Goal: Task Accomplishment & Management: Use online tool/utility

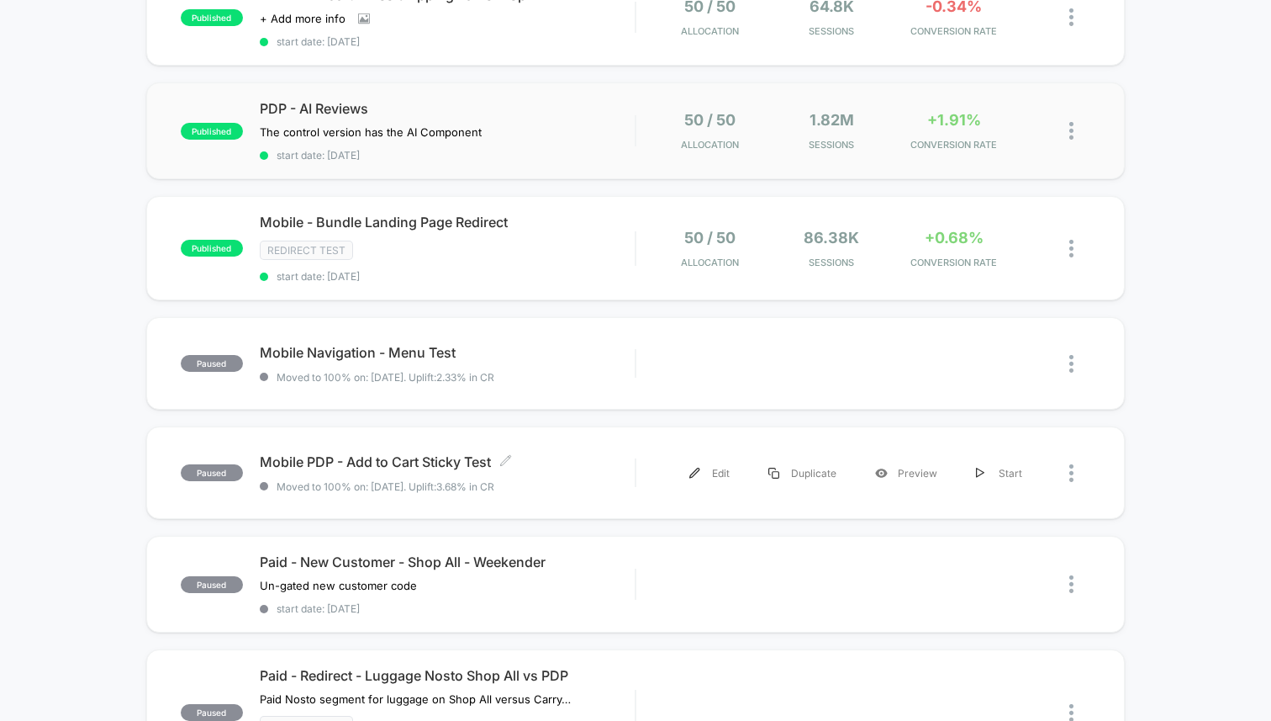
scroll to position [1006, 0]
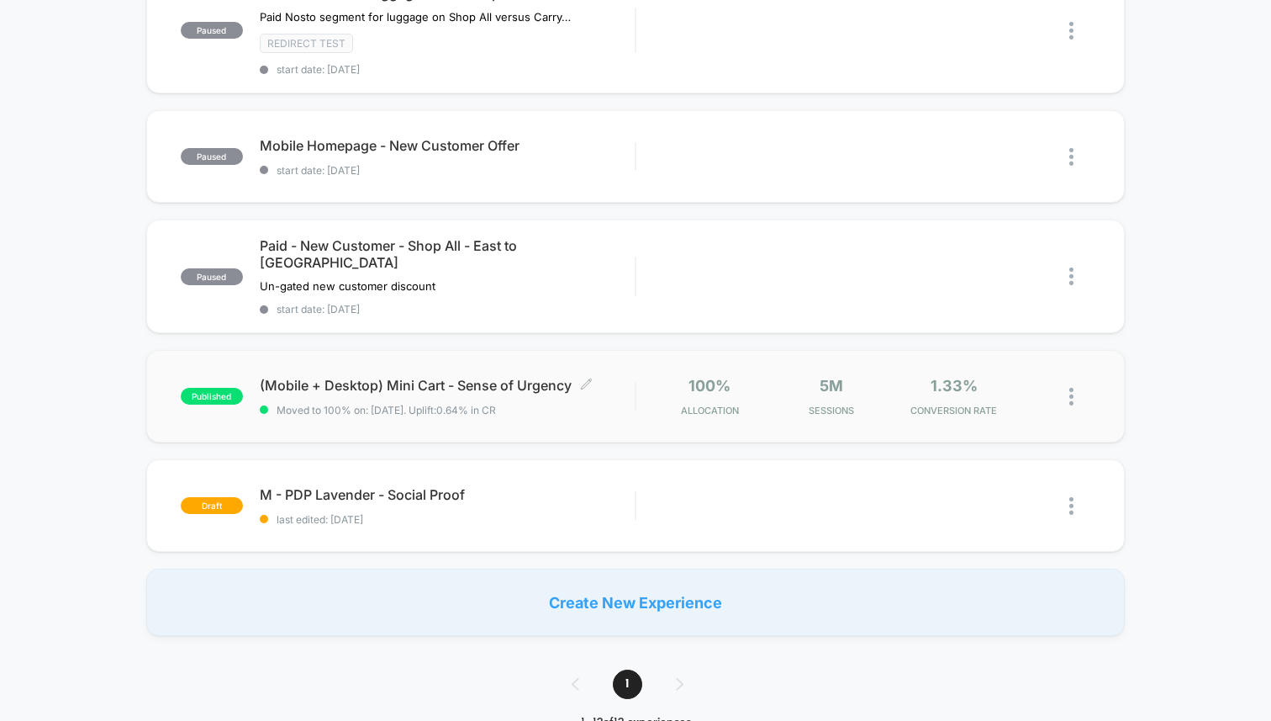
click at [536, 377] on span "(Mobile + Desktop) Mini Cart - Sense of Urgency Click to edit experience details" at bounding box center [447, 385] width 375 height 17
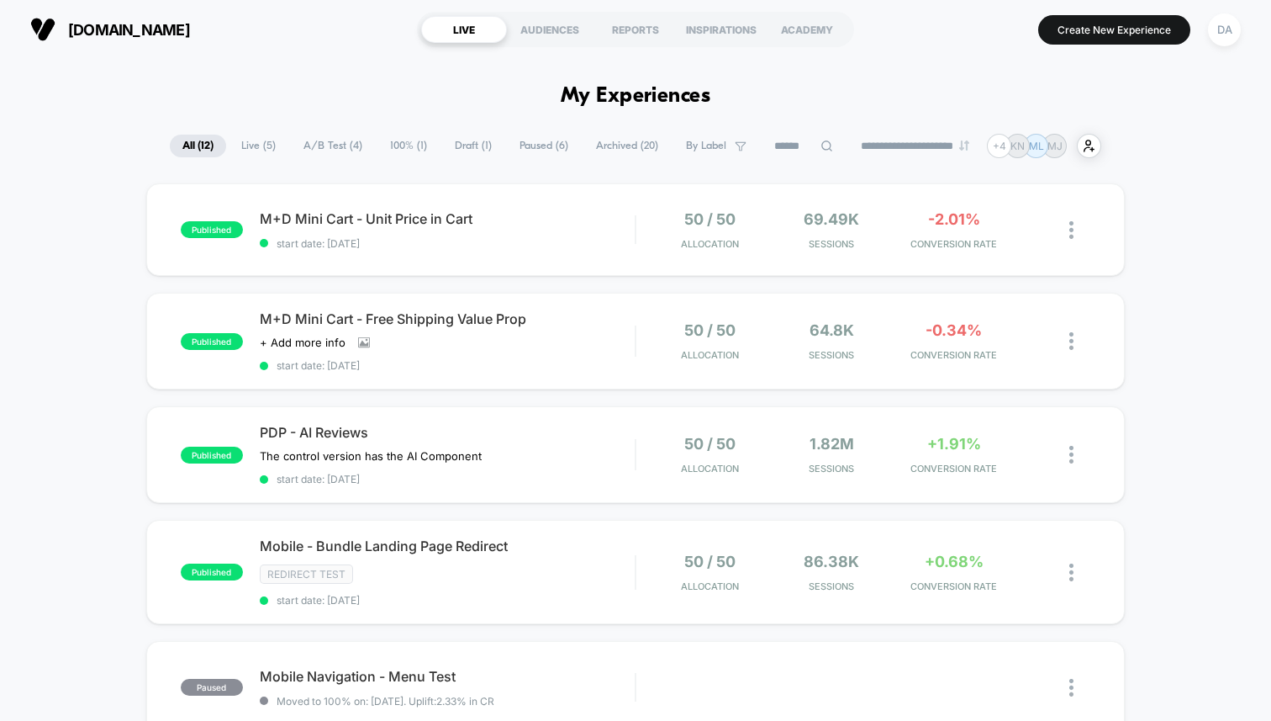
scroll to position [1006, 0]
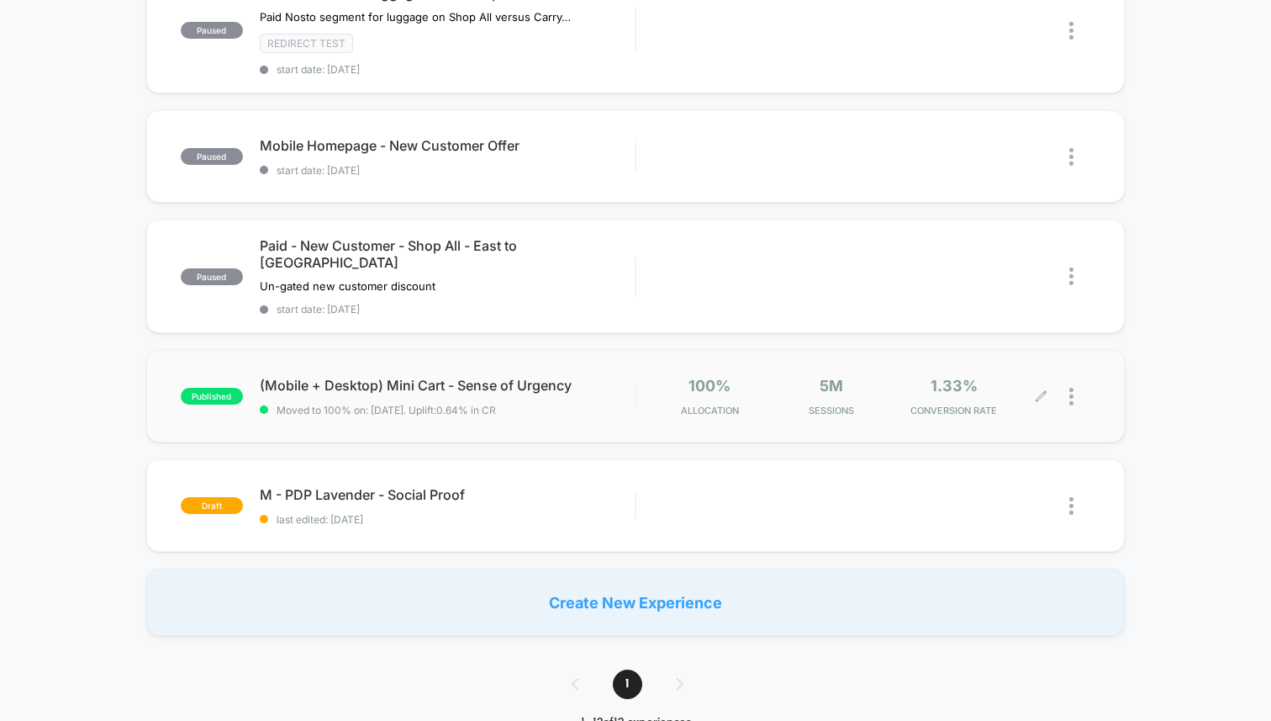
click at [1042, 391] on icon at bounding box center [1042, 396] width 10 height 10
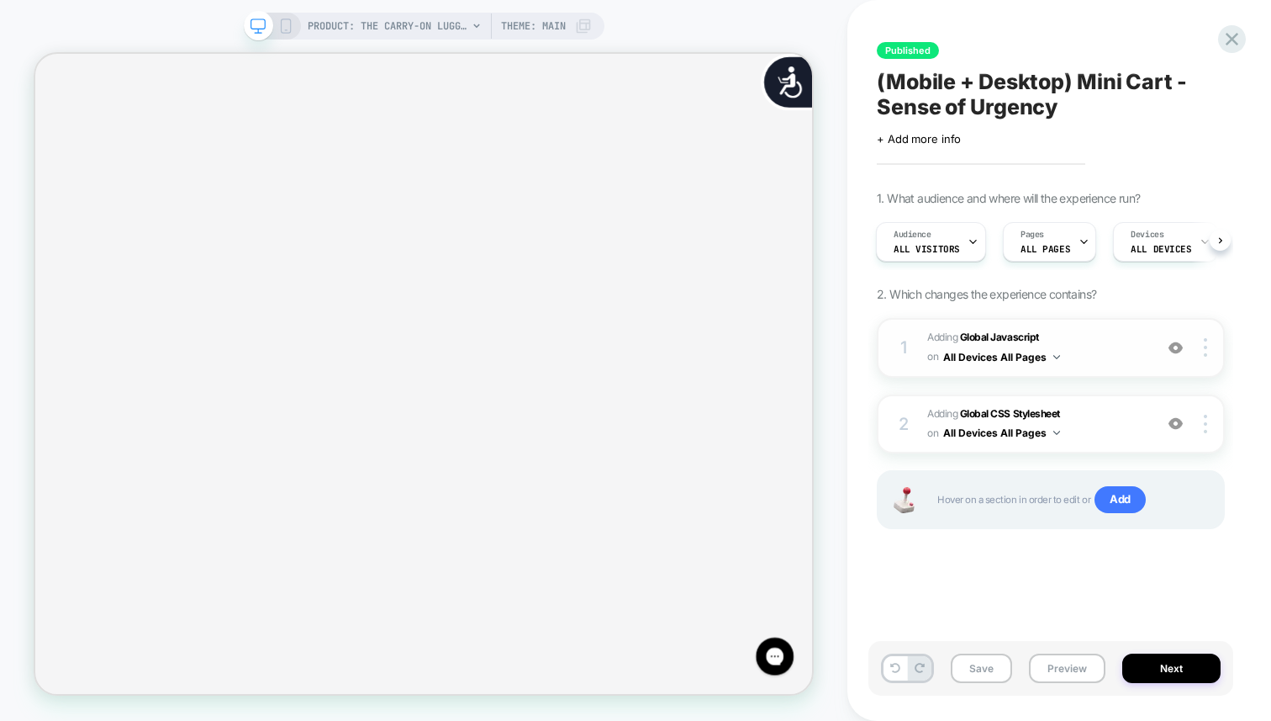
click at [1088, 339] on span "Adding Global Javascript on All Devices All Pages" at bounding box center [1037, 348] width 218 height 40
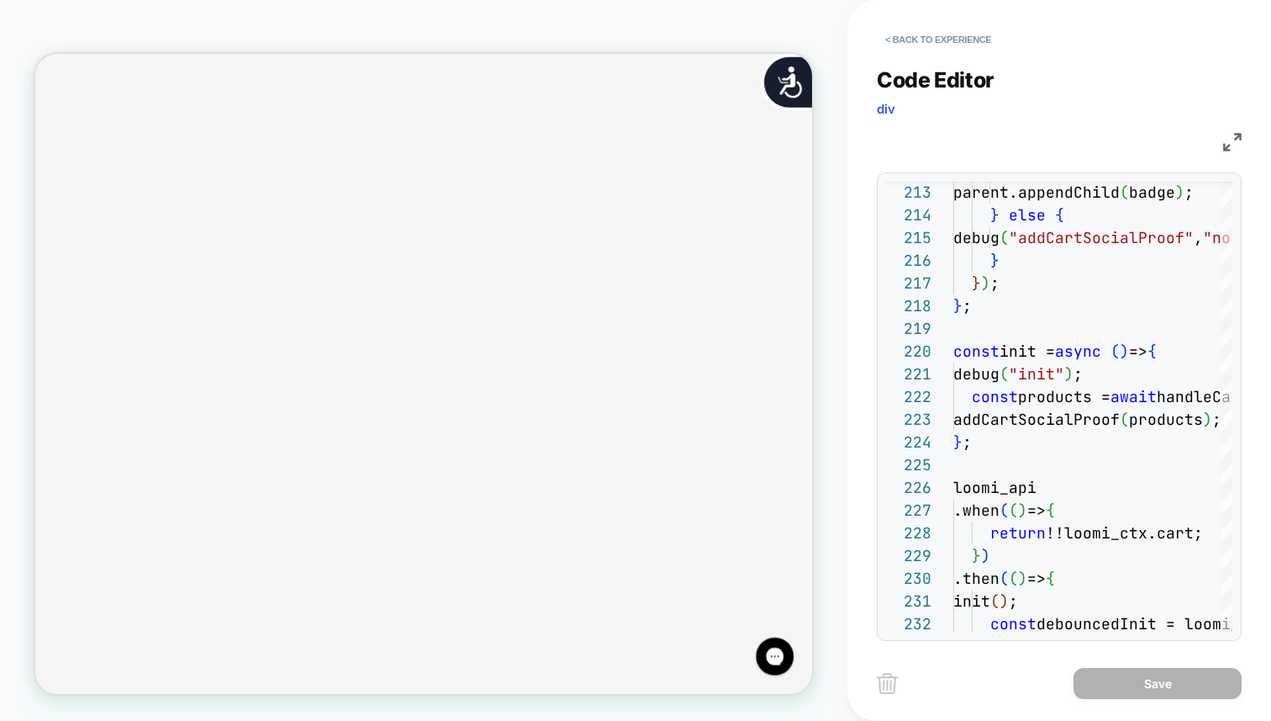
click at [42, 234] on icon "Close" at bounding box center [42, 234] width 0 height 0
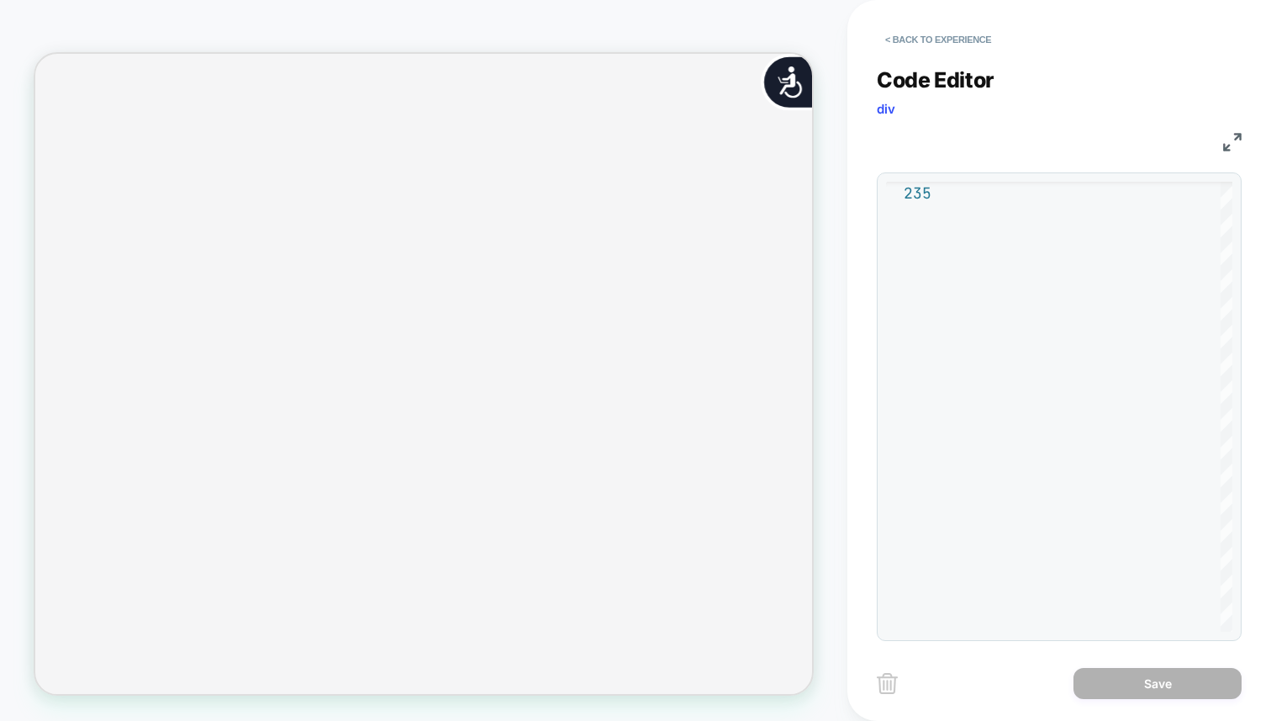
scroll to position [0, 2100]
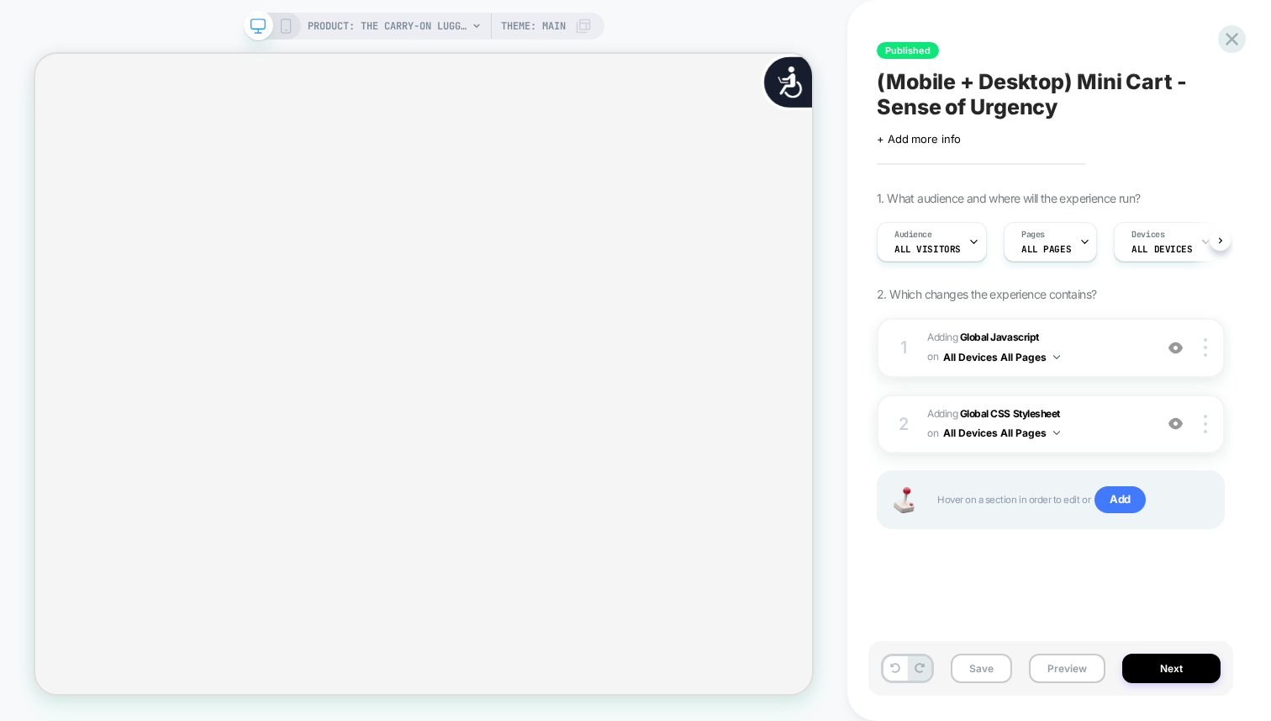
scroll to position [0, 1]
click at [979, 422] on button "All Devices All Pages" at bounding box center [1002, 432] width 117 height 21
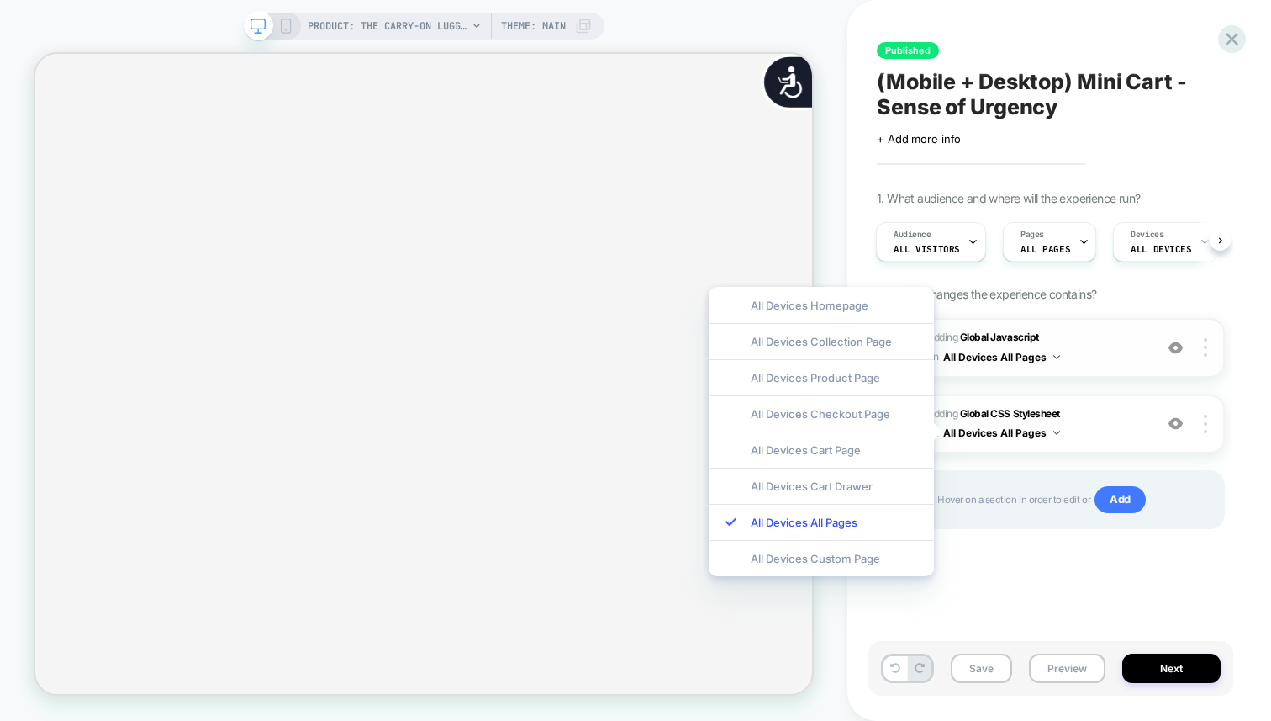
scroll to position [0, 0]
click at [1078, 418] on span "Adding Global CSS Stylesheet on All Devices All Pages" at bounding box center [1037, 424] width 218 height 40
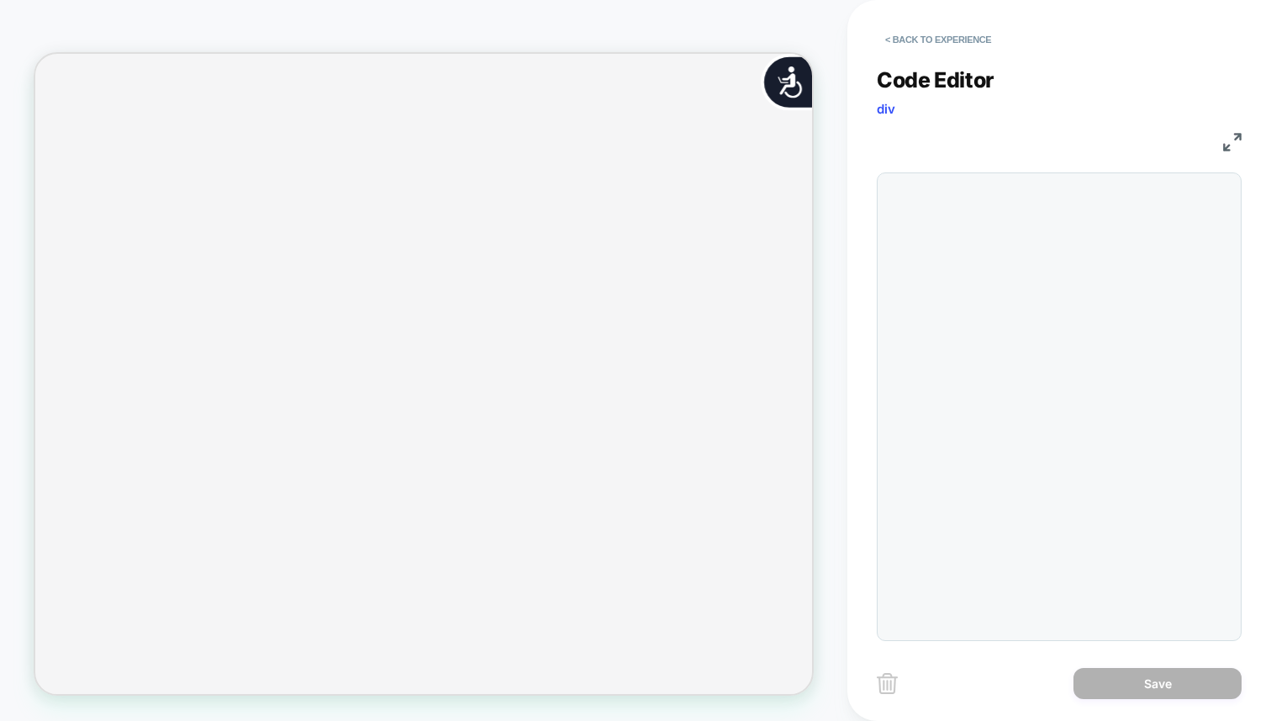
scroll to position [227, 0]
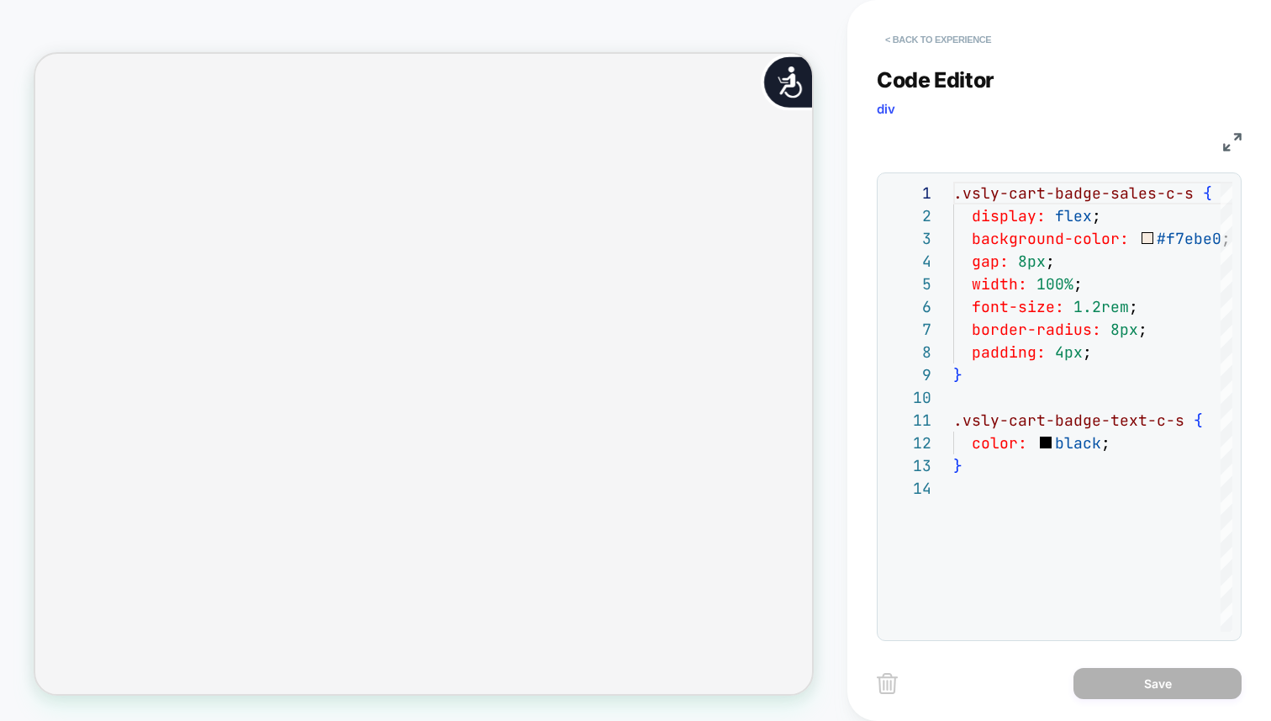
click at [891, 41] on button "< Back to experience" at bounding box center [938, 39] width 123 height 27
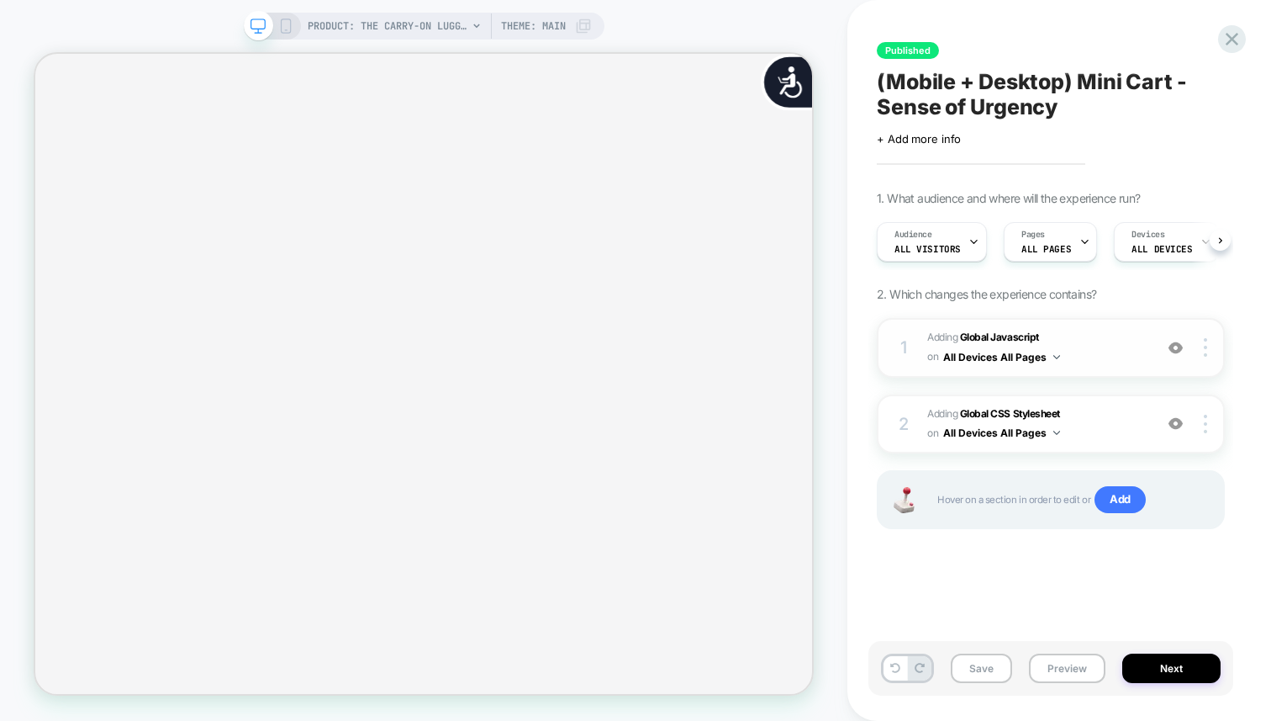
scroll to position [0, 1]
click at [983, 355] on button "All Devices All Pages" at bounding box center [1002, 356] width 117 height 21
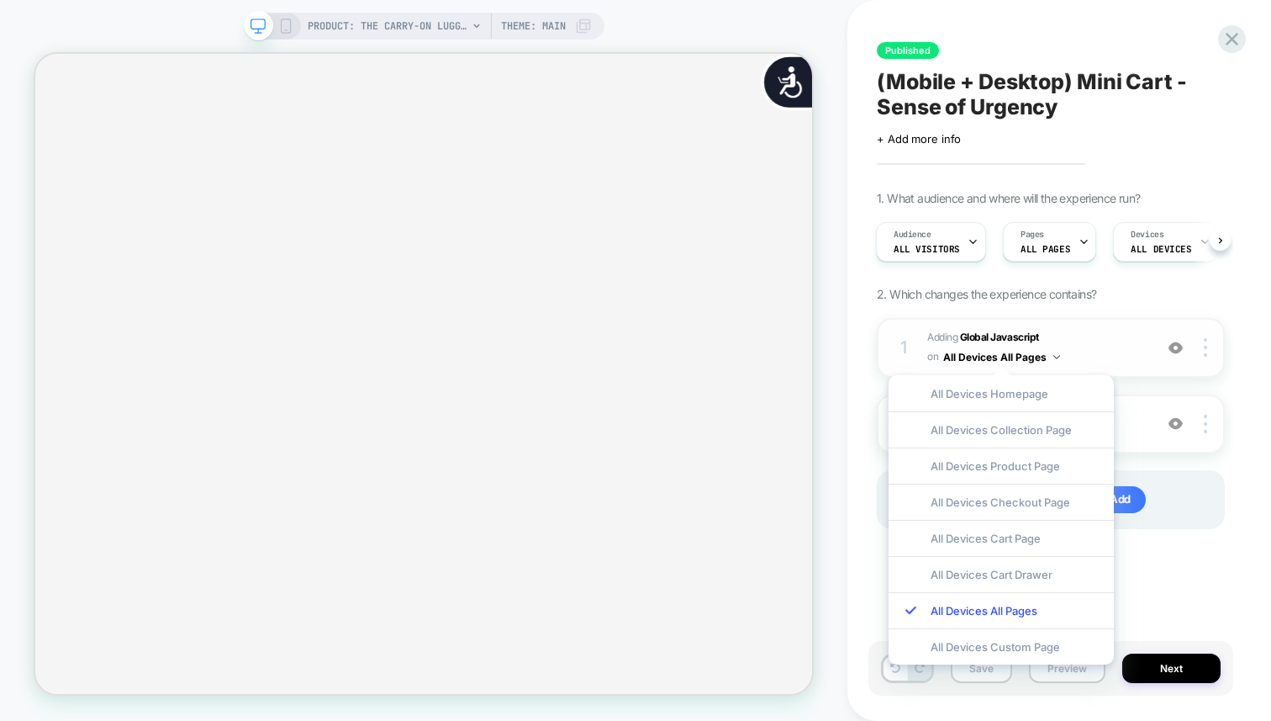
click at [1076, 324] on div "1 Adding Global Javascript on All Devices All Pages Add Before Add After Target…" at bounding box center [1051, 348] width 348 height 60
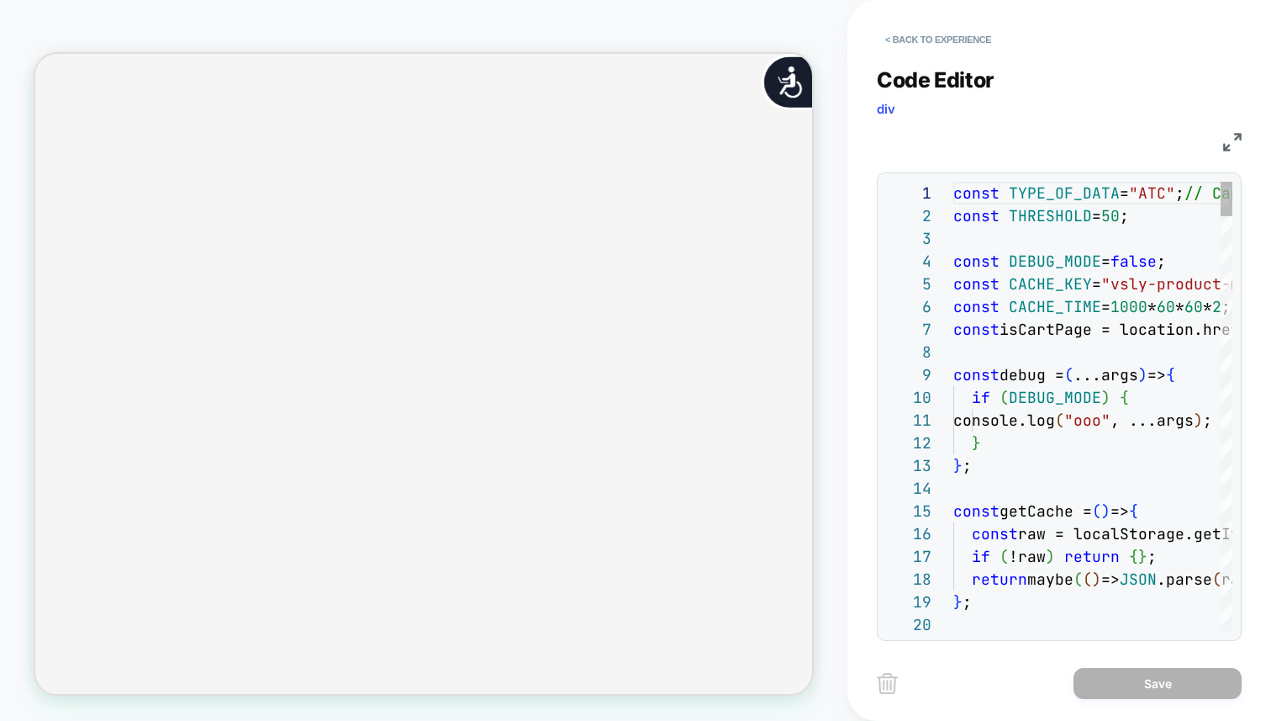
scroll to position [227, 0]
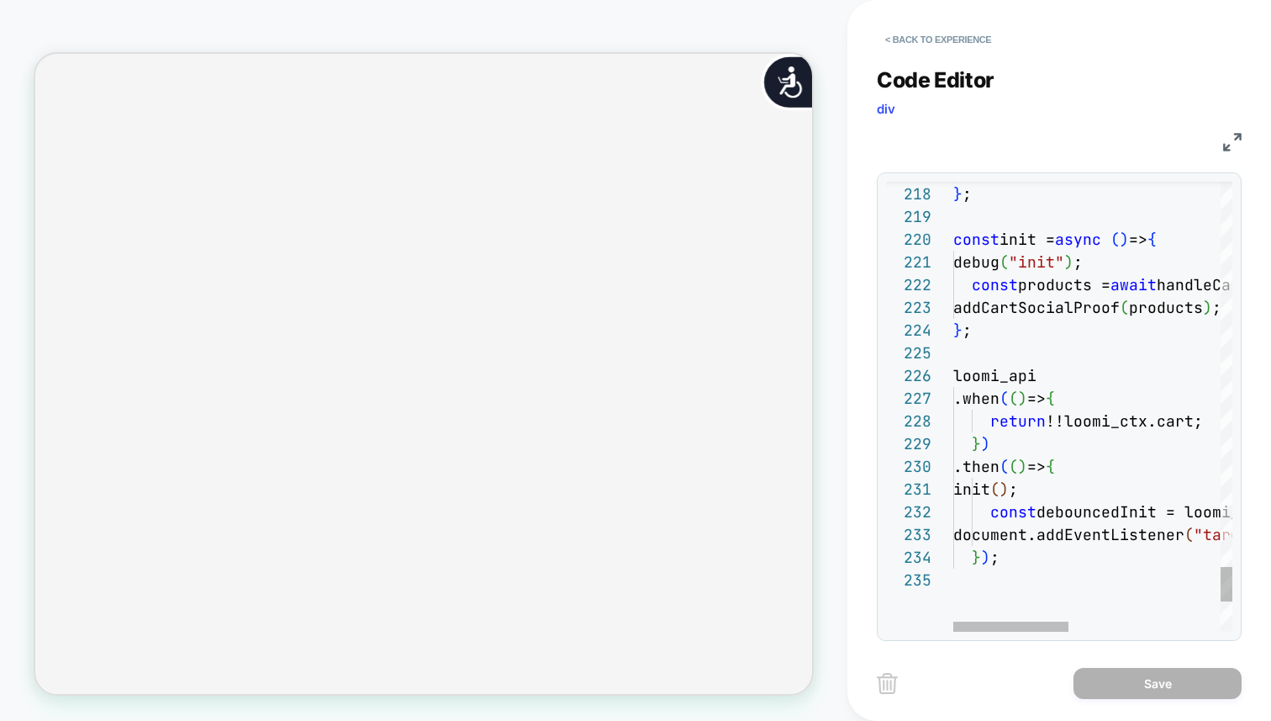
type textarea "**********"
